Goal: Information Seeking & Learning: Learn about a topic

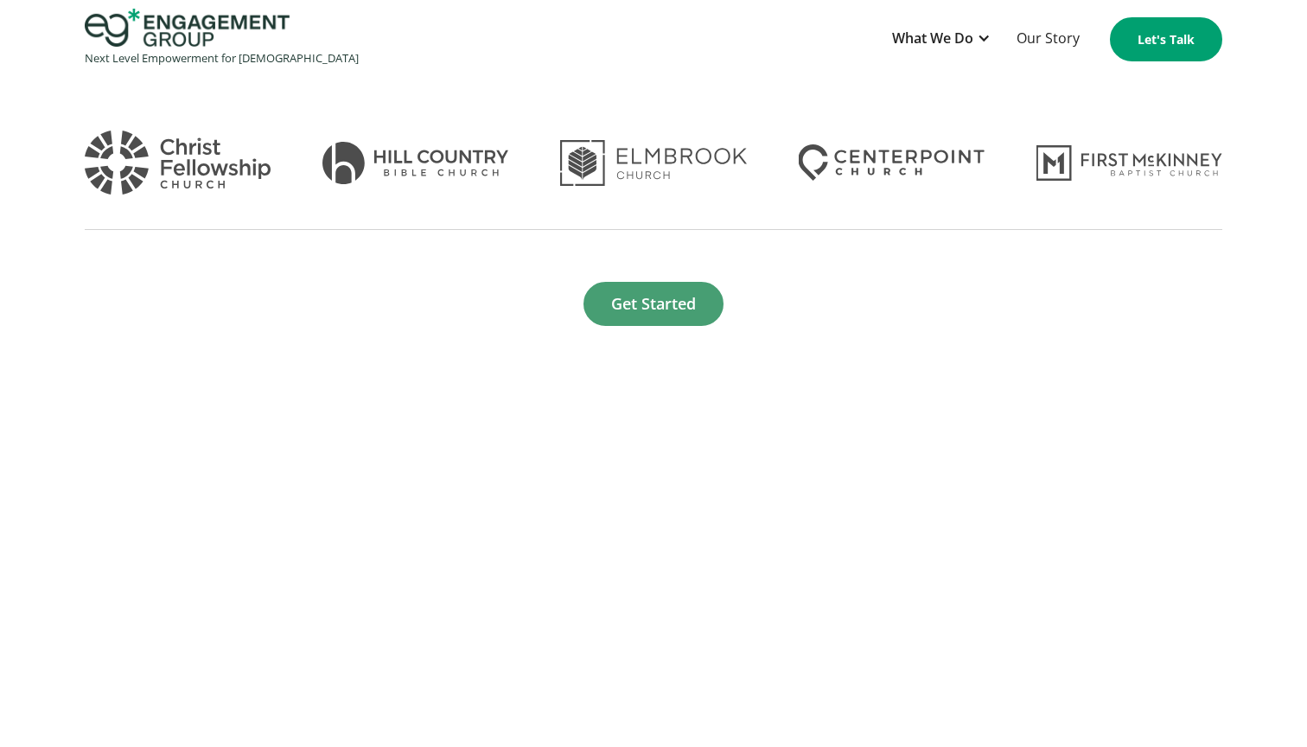
scroll to position [139, 0]
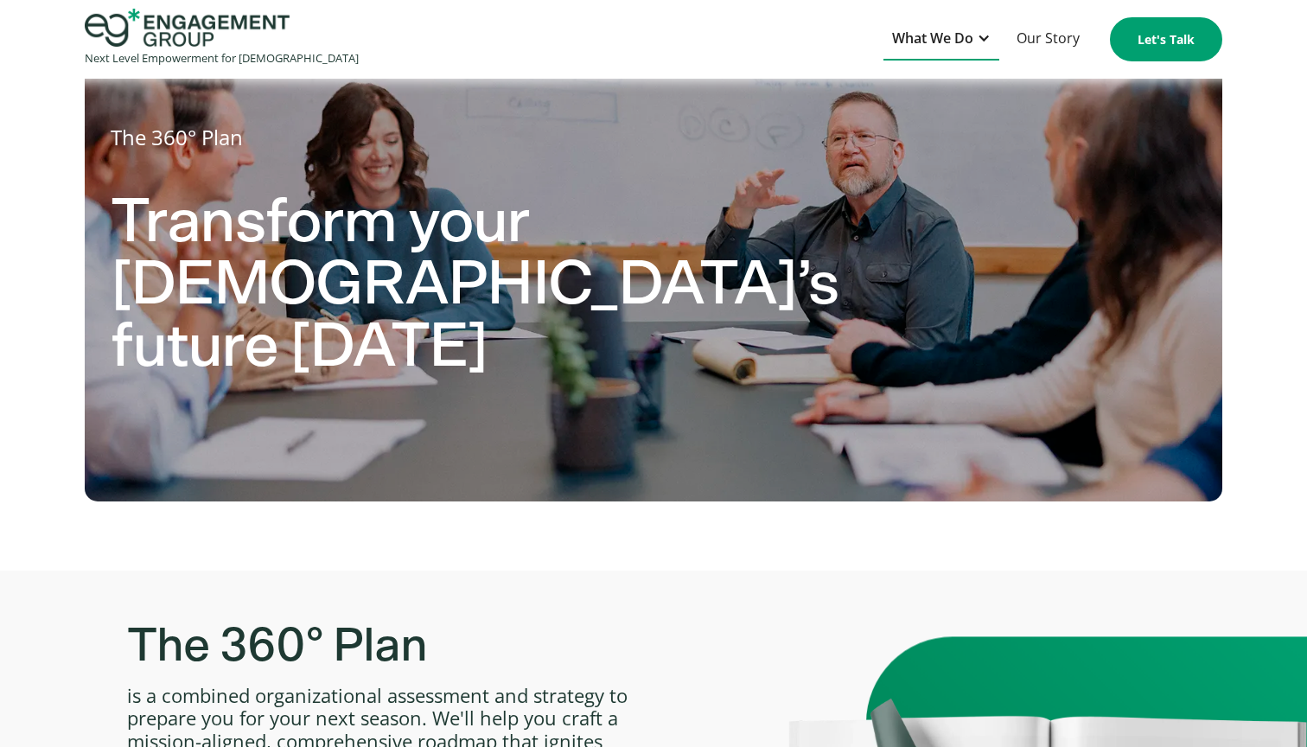
click at [973, 33] on div "What We Do" at bounding box center [932, 38] width 81 height 23
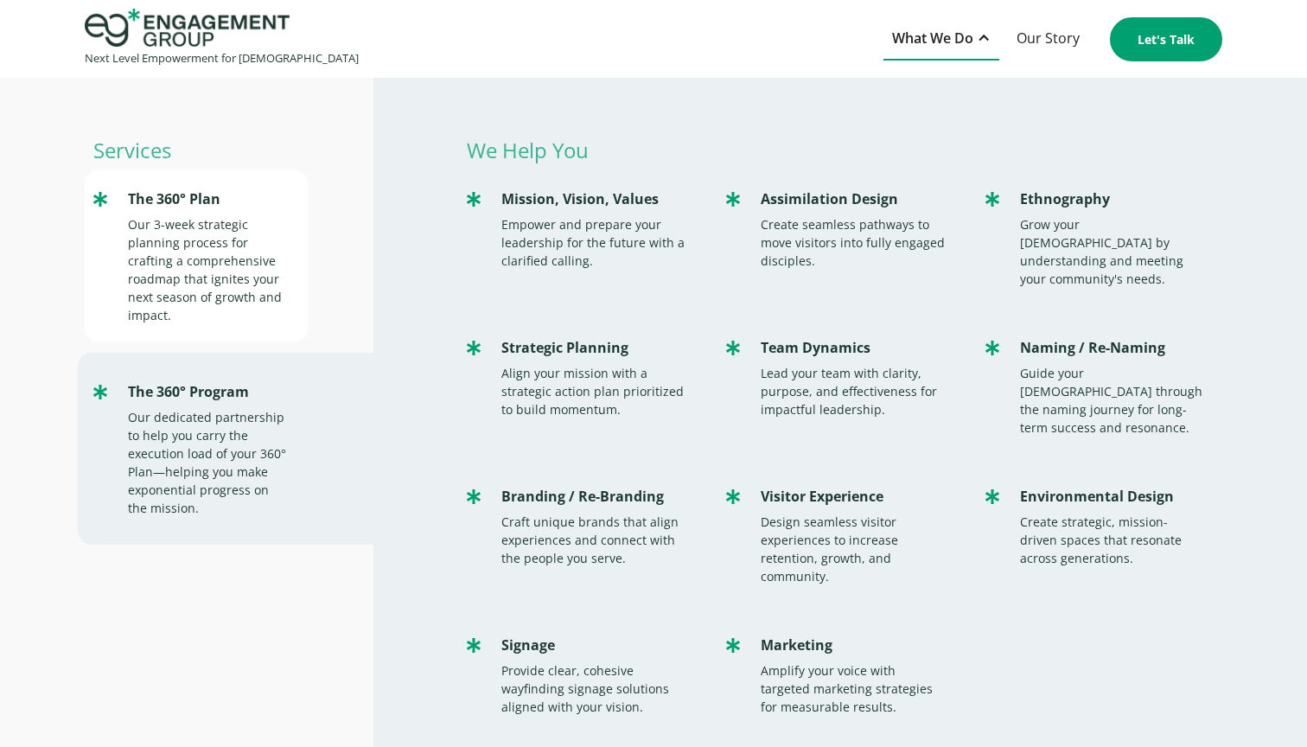
click at [156, 233] on div "Our 3-week strategic planning process for crafting a comprehensive roadmap that…" at bounding box center [209, 269] width 162 height 109
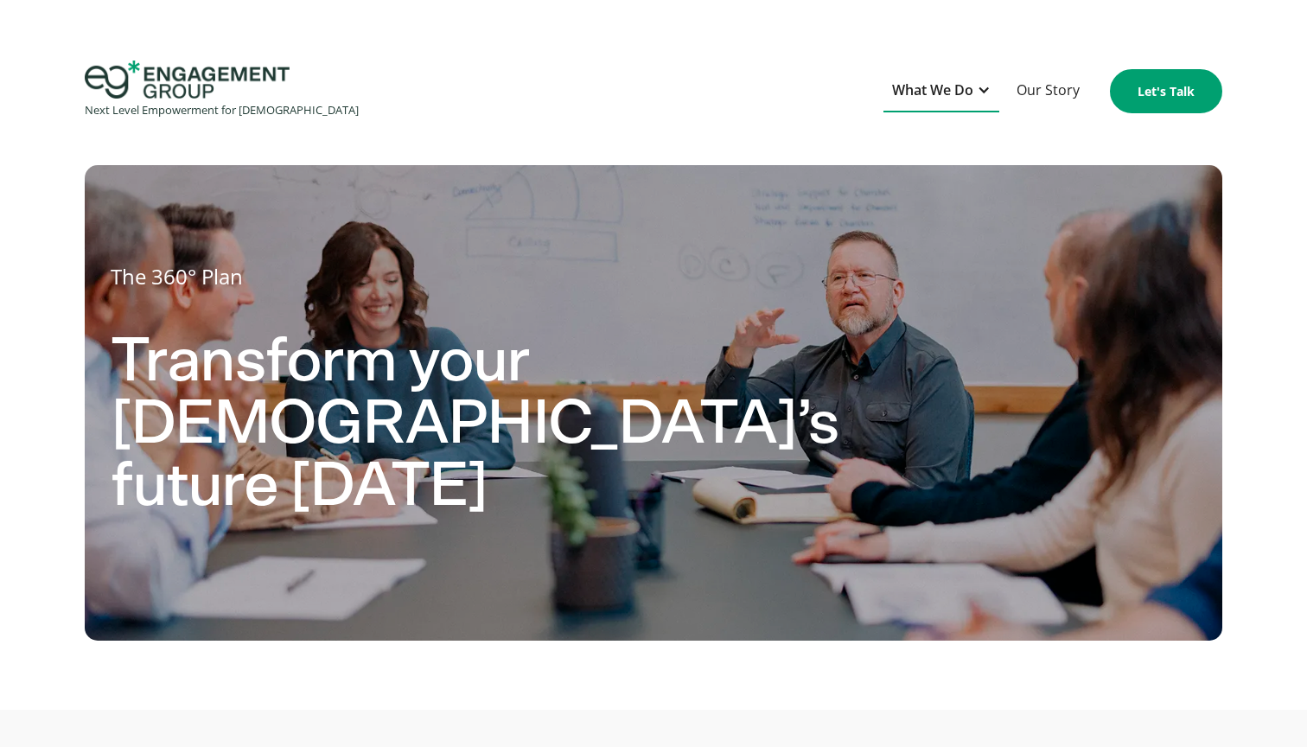
click at [935, 91] on div "What We Do" at bounding box center [932, 90] width 81 height 23
click at [926, 97] on div "What We Do" at bounding box center [932, 90] width 81 height 23
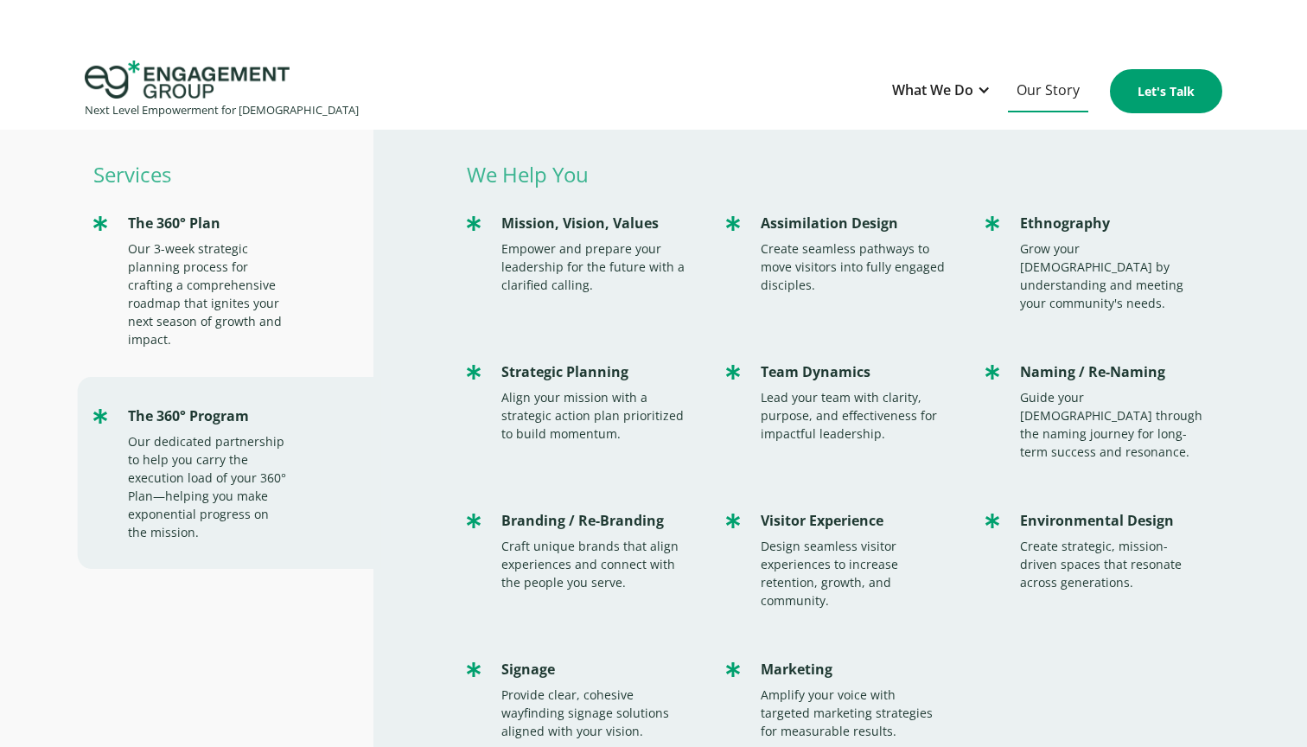
click at [1038, 82] on link "Our Story" at bounding box center [1048, 91] width 80 height 42
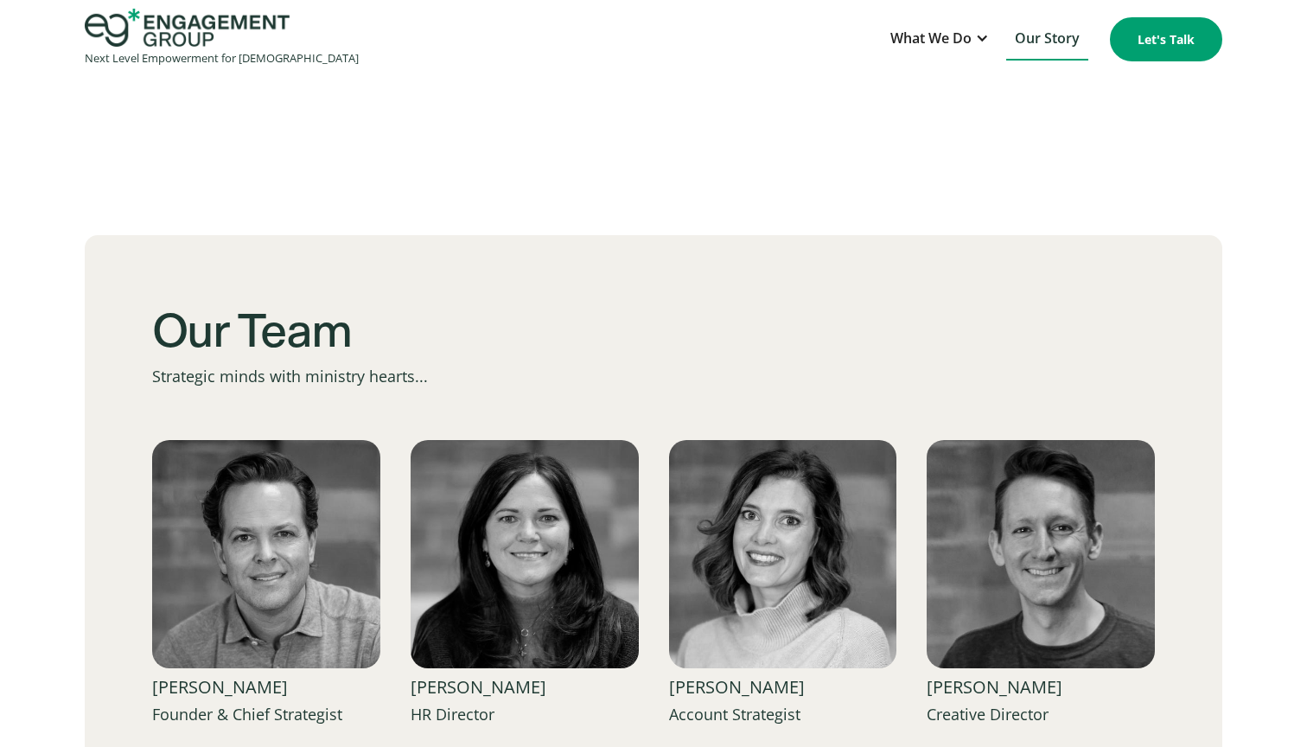
scroll to position [1019, 0]
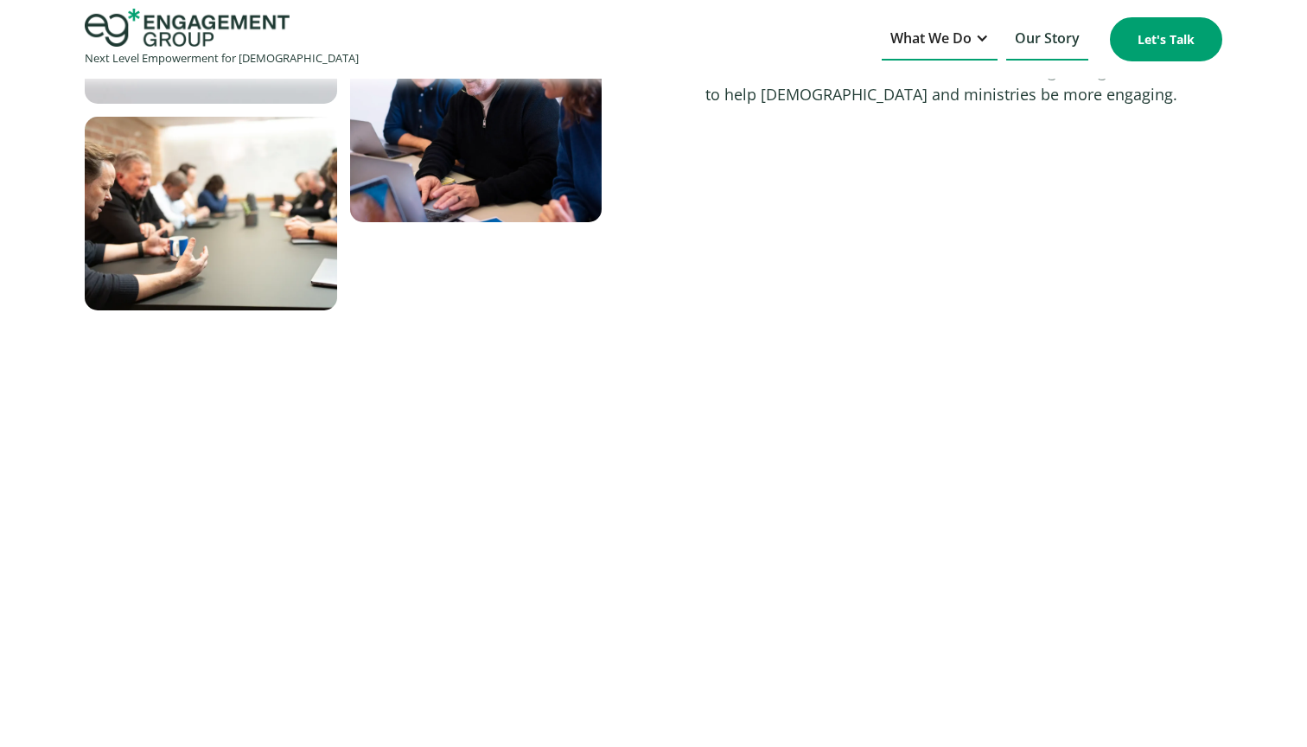
click at [953, 29] on div "What We Do" at bounding box center [930, 38] width 81 height 23
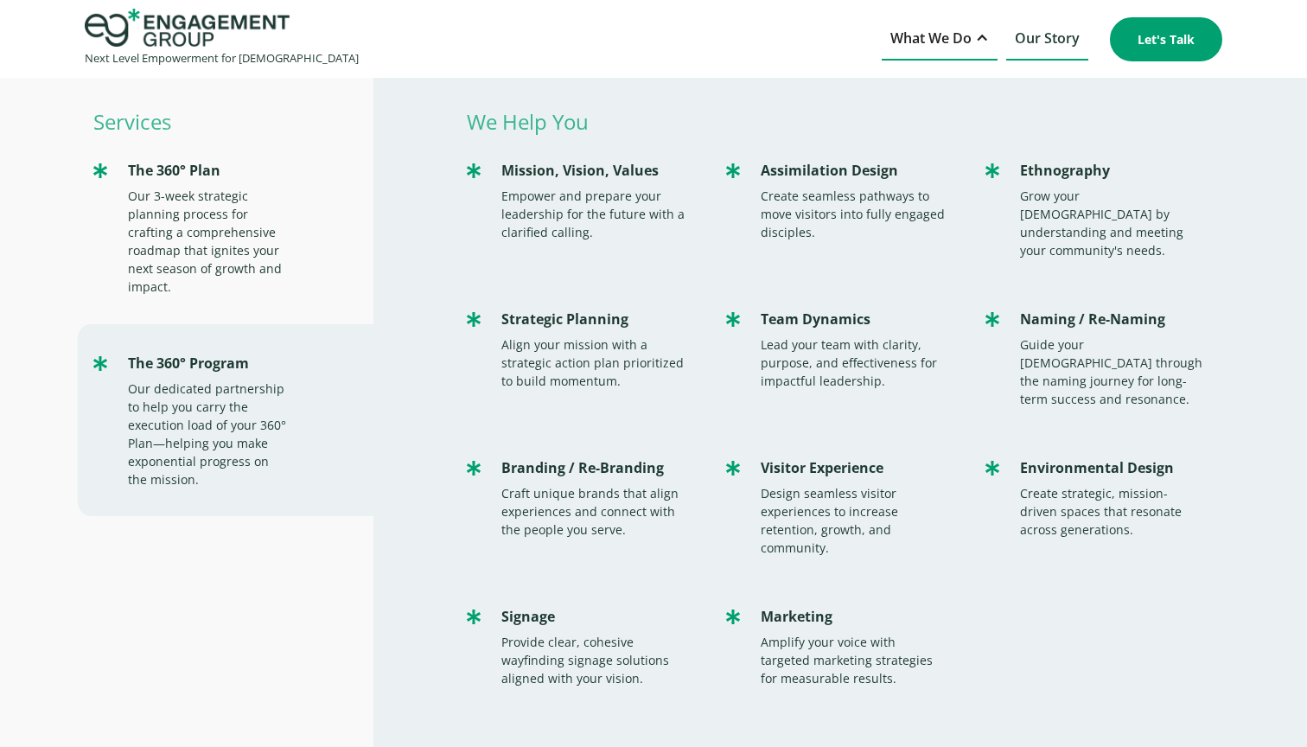
scroll to position [28, 0]
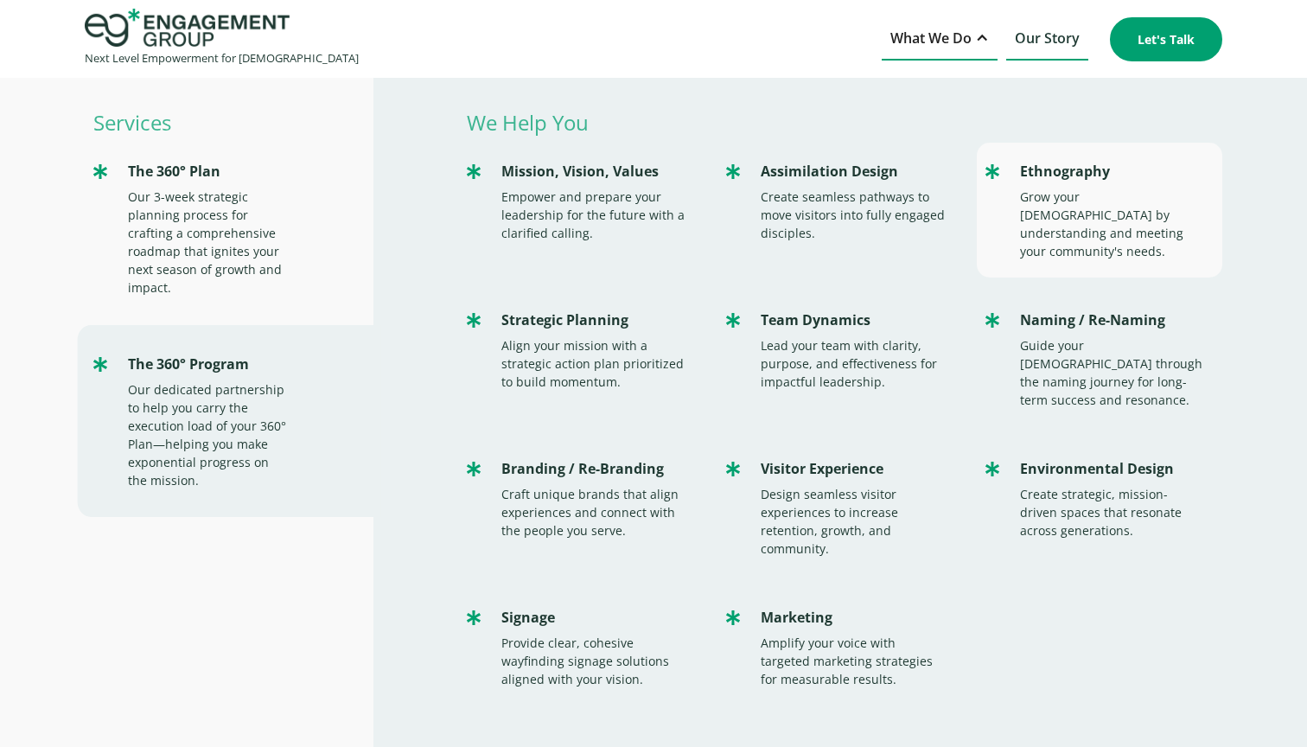
click at [1081, 178] on div "Ethnography" at bounding box center [1112, 171] width 185 height 23
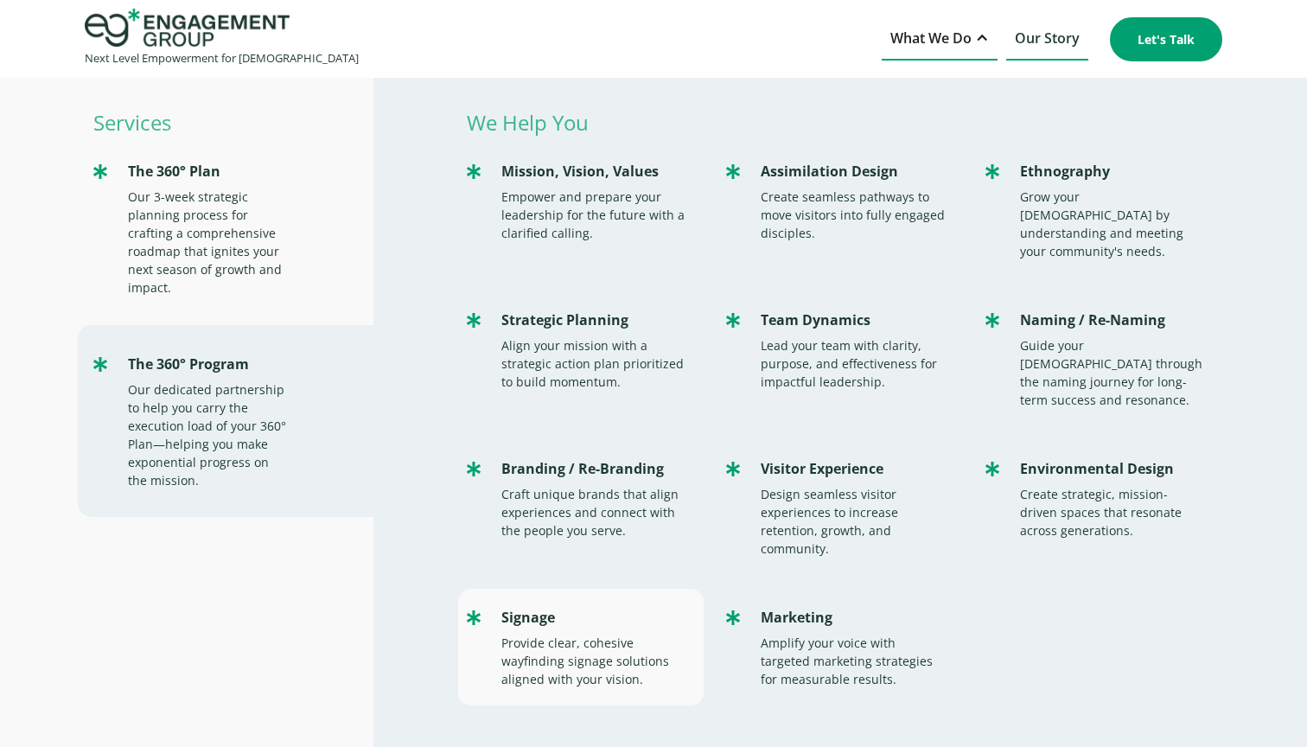
click at [560, 634] on div "Provide clear, cohesive wayfinding signage solutions aligned with your vision." at bounding box center [593, 661] width 185 height 54
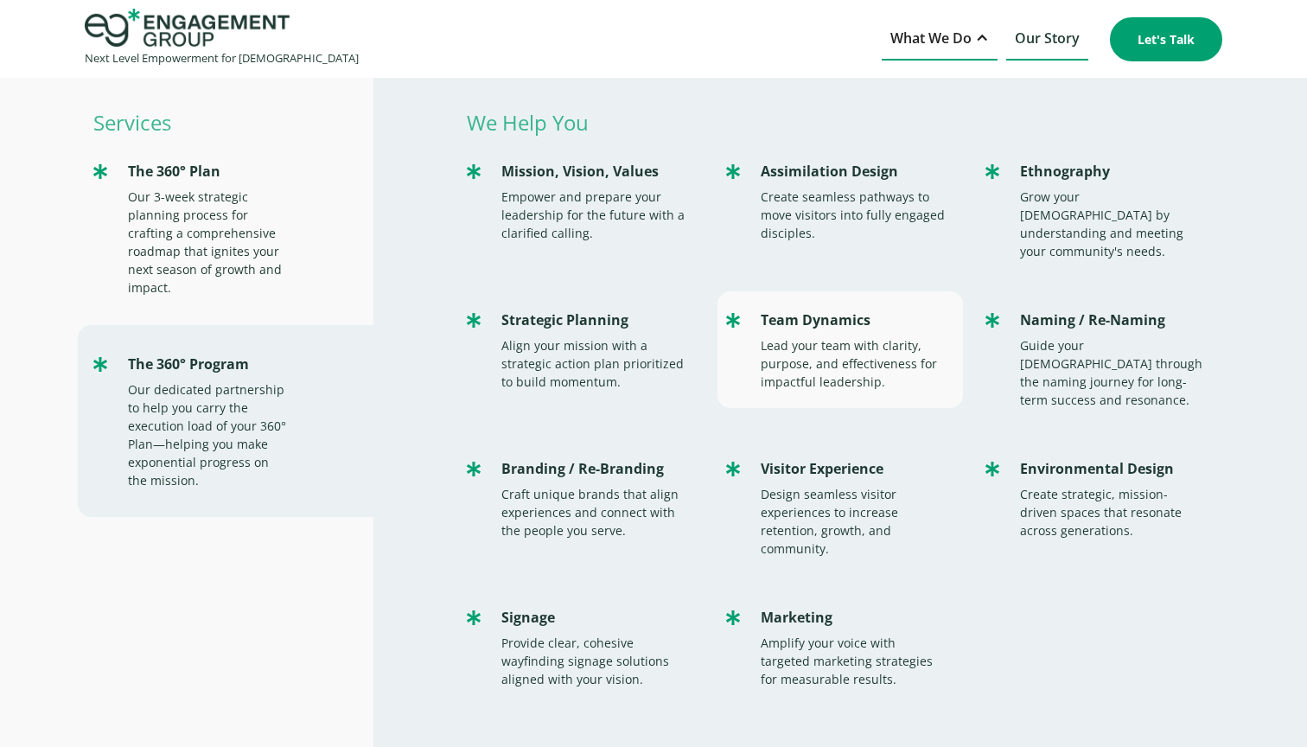
click at [828, 336] on div "Lead your team with clarity, purpose, and effectiveness for impactful leadershi…" at bounding box center [853, 363] width 185 height 54
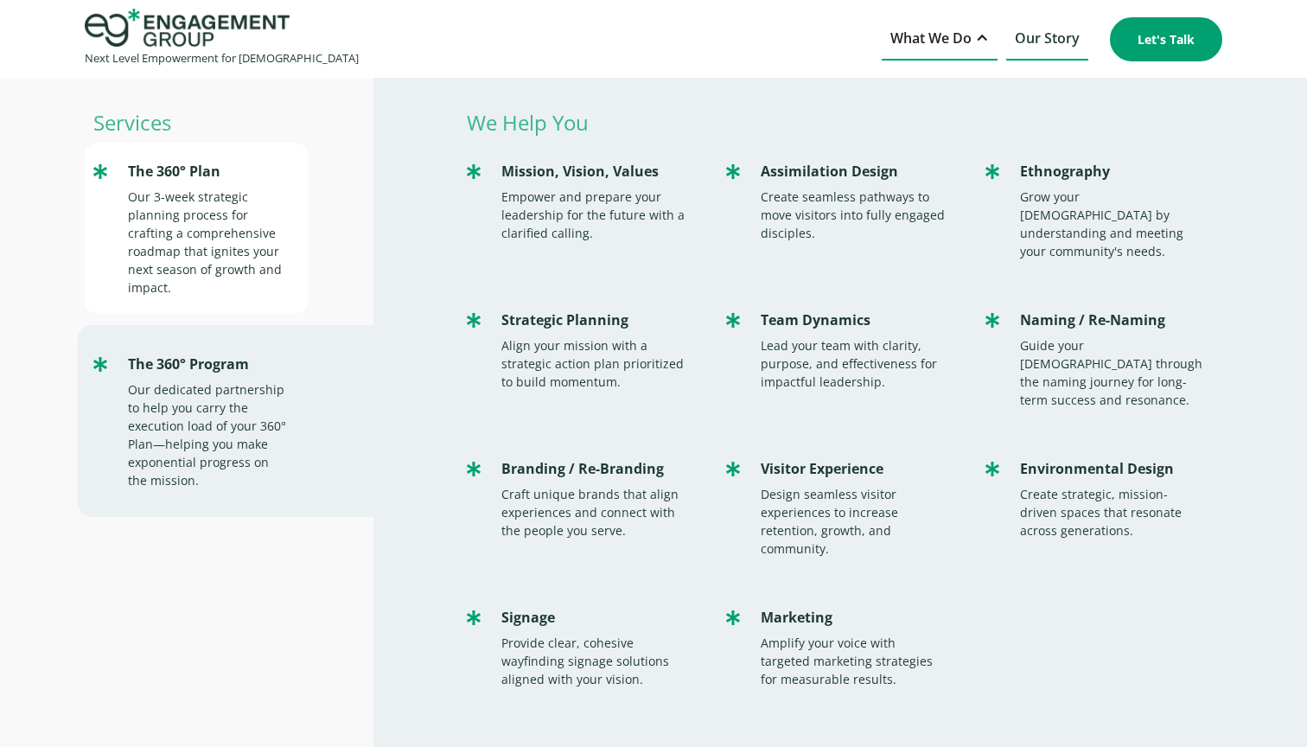
click at [146, 177] on div "The 360° Plan" at bounding box center [209, 171] width 162 height 23
